Goal: Information Seeking & Learning: Check status

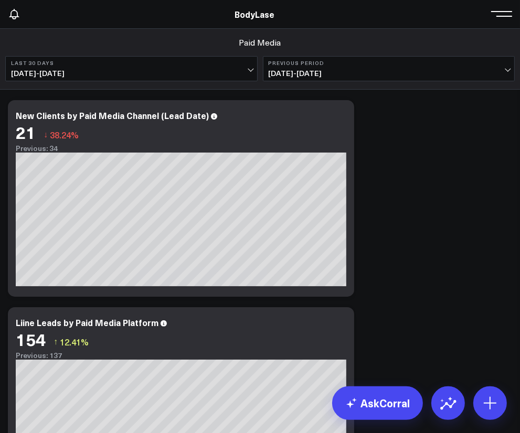
click at [0, 0] on span "Marketing Metrics - New" at bounding box center [0, 0] width 0 height 0
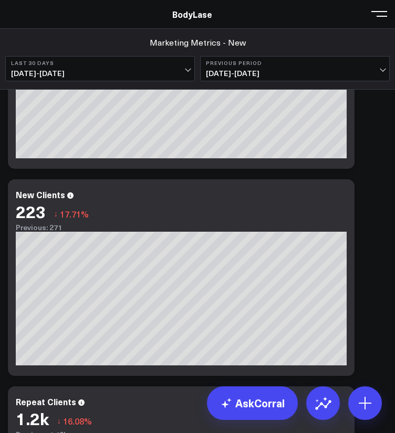
scroll to position [630, 0]
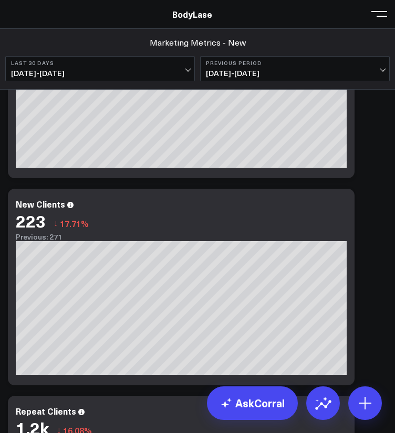
click at [183, 68] on button "Last 30 Days [DATE] - [DATE]" at bounding box center [99, 68] width 189 height 25
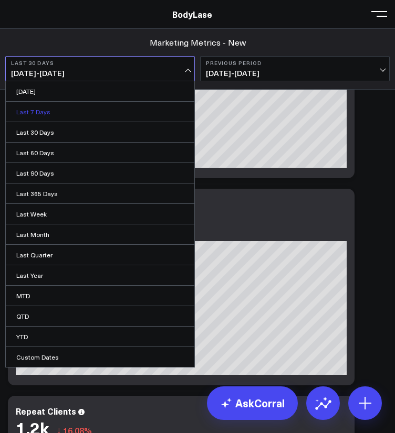
click at [133, 106] on link "Last 7 Days" at bounding box center [100, 112] width 188 height 20
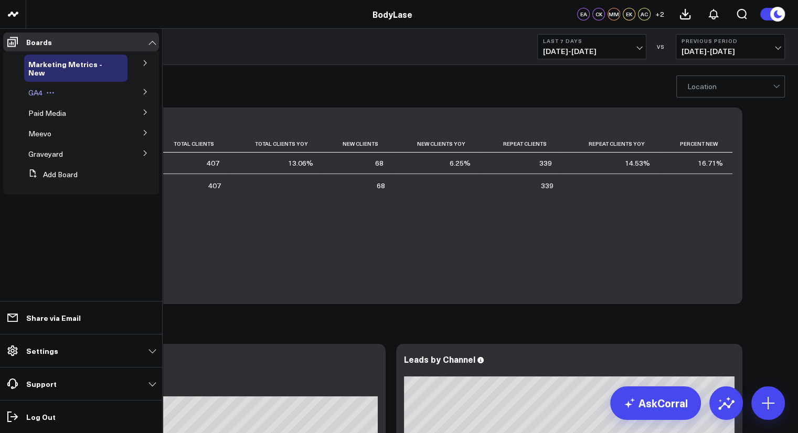
drag, startPoint x: 69, startPoint y: 95, endPoint x: 76, endPoint y: 94, distance: 6.9
click at [73, 94] on div "GA4" at bounding box center [75, 92] width 103 height 19
click at [97, 74] on link "Marketing Metrics - New" at bounding box center [70, 68] width 84 height 17
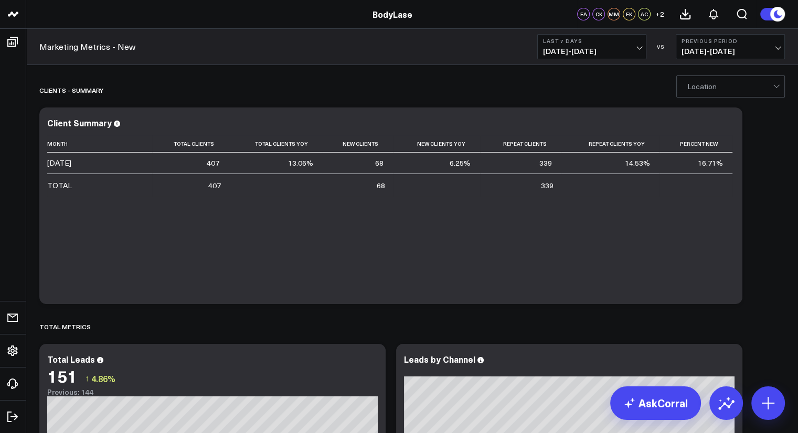
click at [107, 48] on link "Marketing Metrics - New" at bounding box center [87, 47] width 96 height 12
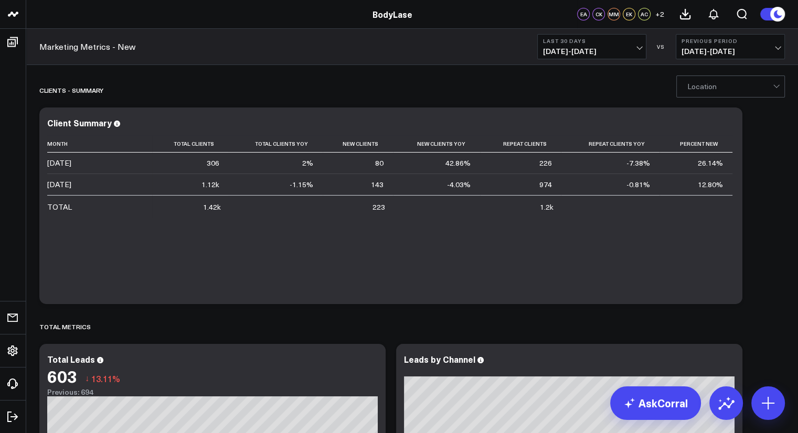
click at [618, 55] on span "07/26/25 - 08/24/25" at bounding box center [592, 51] width 98 height 8
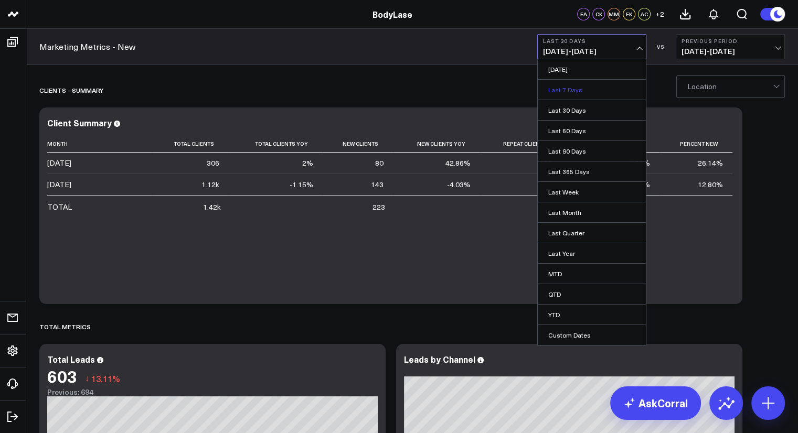
click at [584, 92] on link "Last 7 Days" at bounding box center [592, 90] width 108 height 20
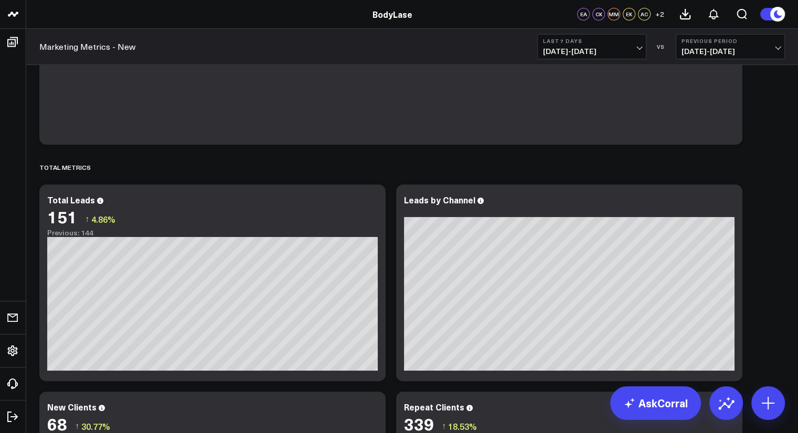
scroll to position [210, 0]
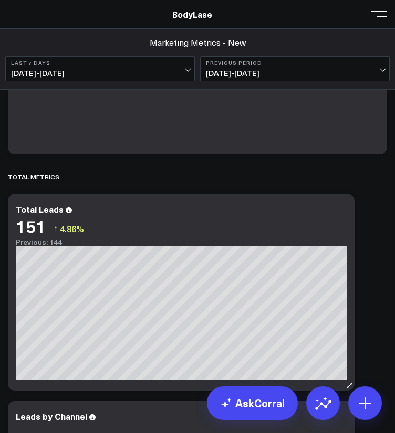
click at [195, 213] on div "Total Leads" at bounding box center [181, 209] width 331 height 9
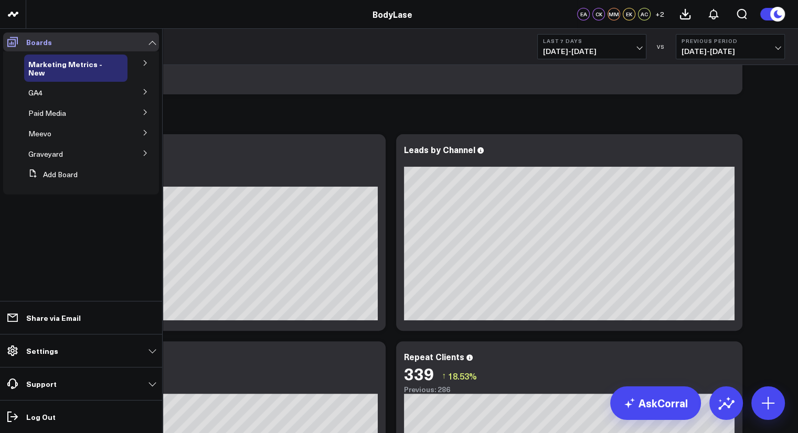
click at [14, 40] on icon at bounding box center [12, 42] width 13 height 13
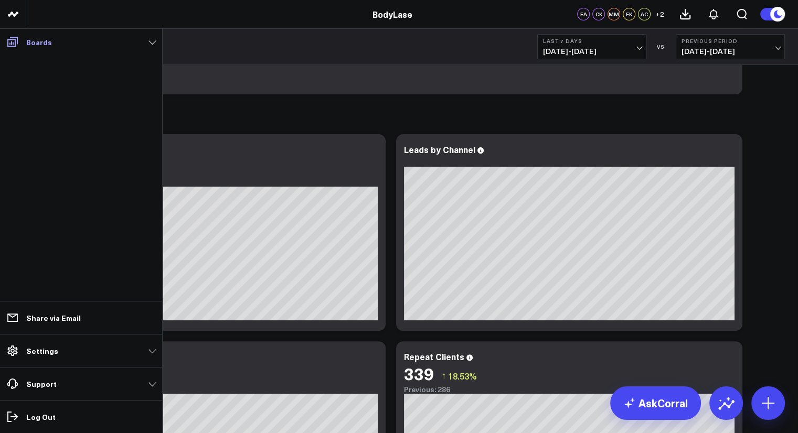
click at [33, 41] on p "Boards" at bounding box center [39, 42] width 26 height 8
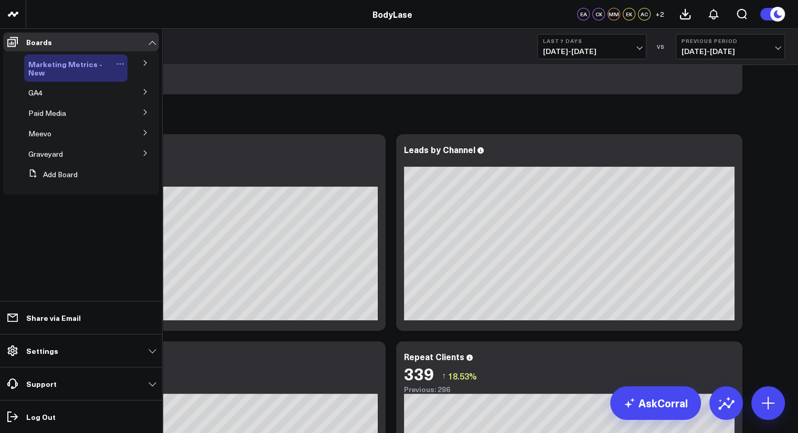
click at [91, 68] on span "Marketing Metrics - New" at bounding box center [65, 68] width 74 height 19
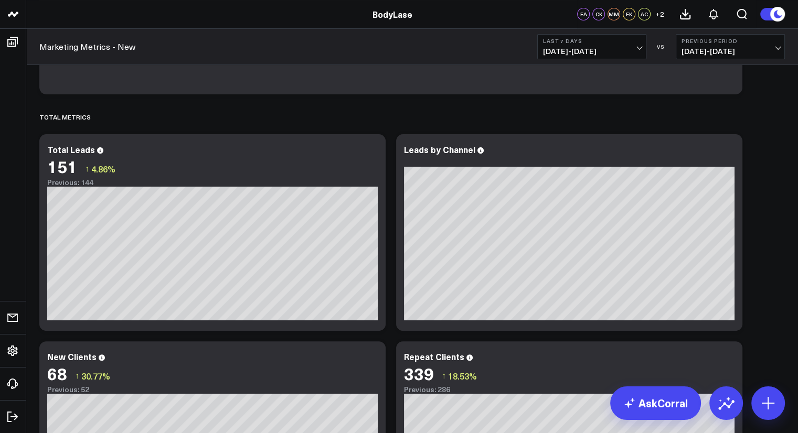
click at [95, 52] on div "Marketing Metrics - New Last 7 Days 08/18/25 - 08/24/25 VS Previous Period 08/1…" at bounding box center [412, 47] width 772 height 36
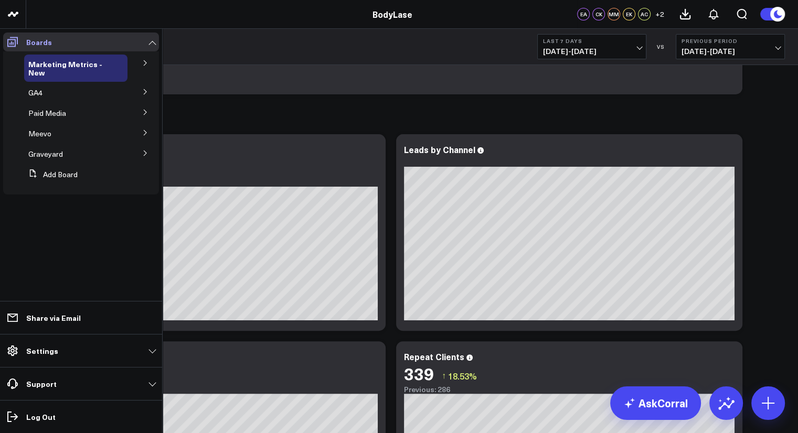
click at [12, 41] on icon at bounding box center [12, 42] width 13 height 13
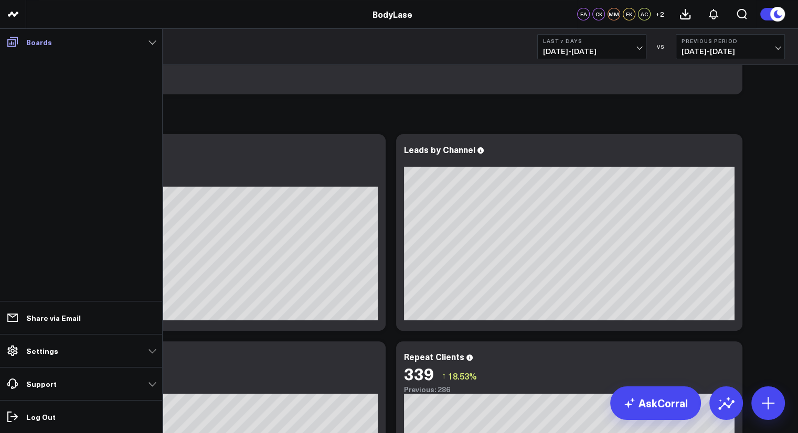
click at [27, 43] on p "Boards" at bounding box center [39, 42] width 26 height 8
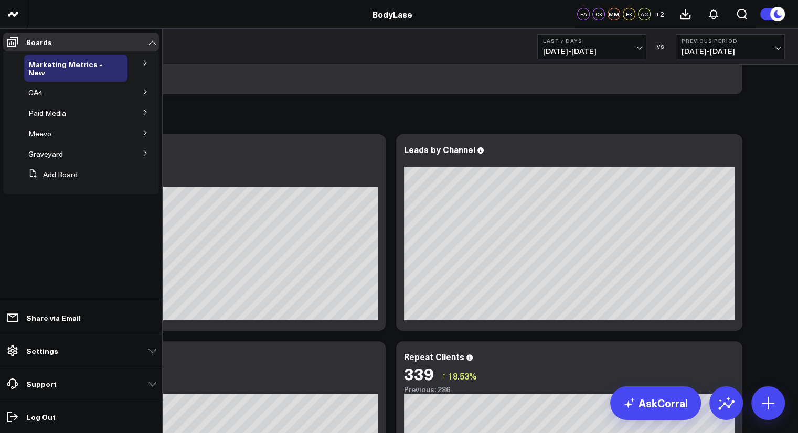
click at [144, 67] on button at bounding box center [145, 63] width 27 height 16
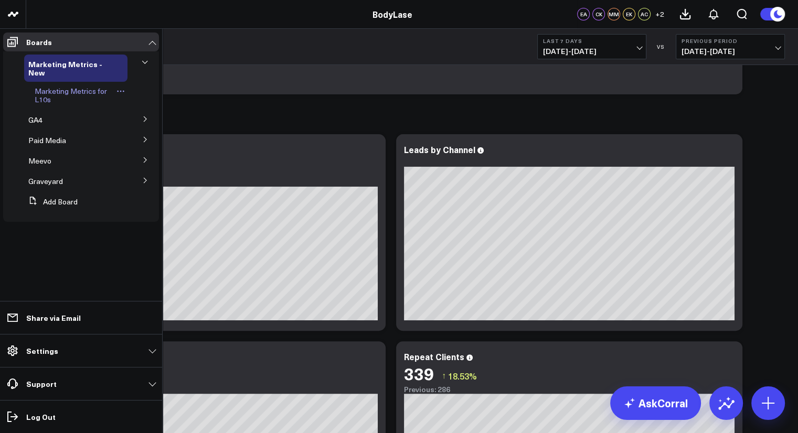
click at [75, 96] on span "Marketing Metrics for L10s" at bounding box center [71, 95] width 72 height 18
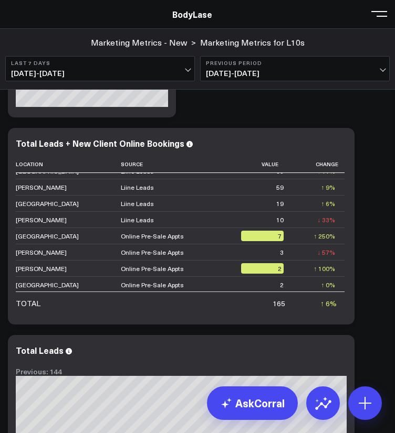
scroll to position [577, 0]
